Goal: Navigation & Orientation: Find specific page/section

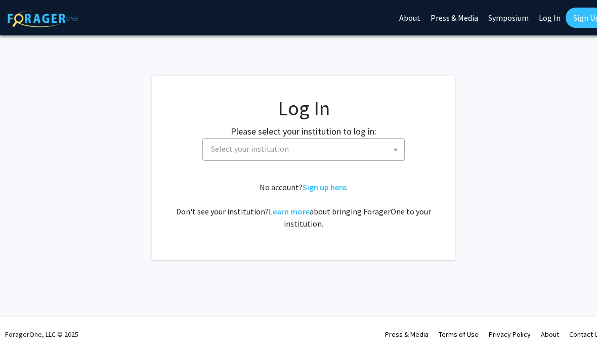
click at [355, 147] on span "Select your institution" at bounding box center [305, 149] width 197 height 21
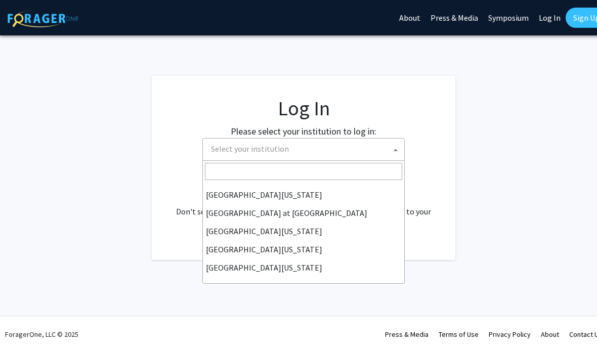
scroll to position [354, 0]
select select "13"
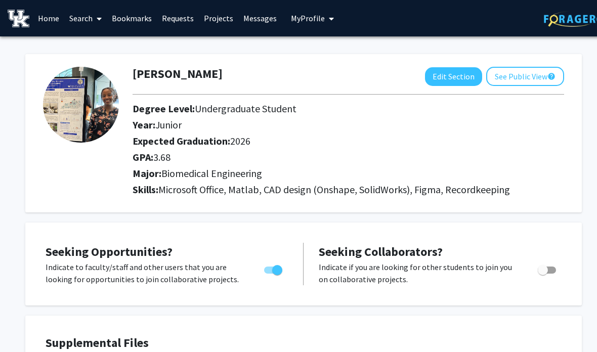
click at [133, 22] on link "Bookmarks" at bounding box center [132, 18] width 50 height 35
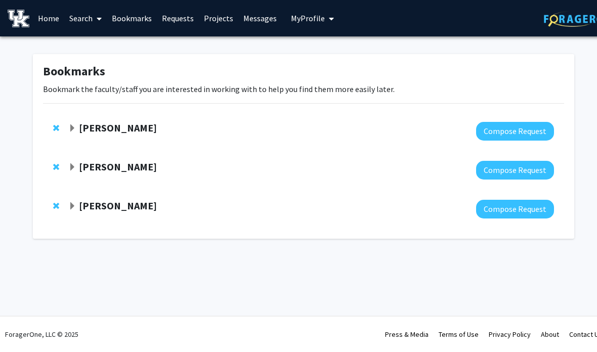
click at [134, 199] on strong "[PERSON_NAME]" at bounding box center [118, 205] width 78 height 13
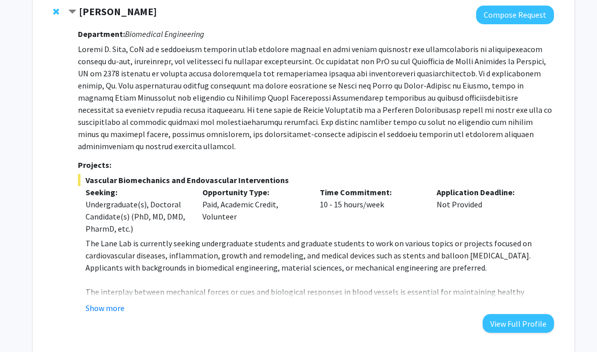
scroll to position [235, 0]
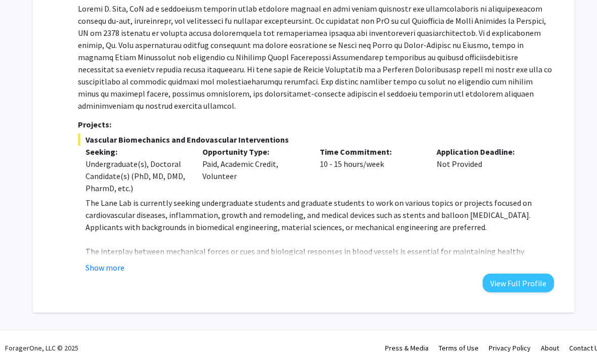
click at [100, 262] on button "Show more" at bounding box center [105, 268] width 39 height 12
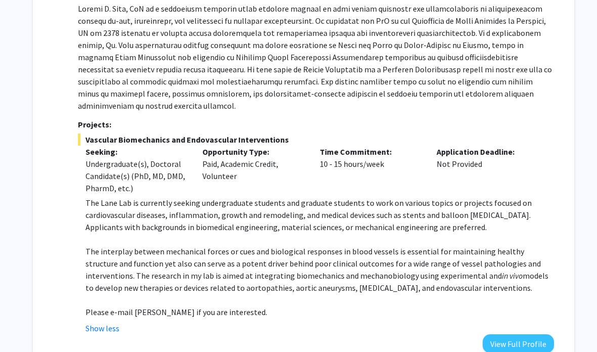
scroll to position [194, 0]
